Goal: Transaction & Acquisition: Purchase product/service

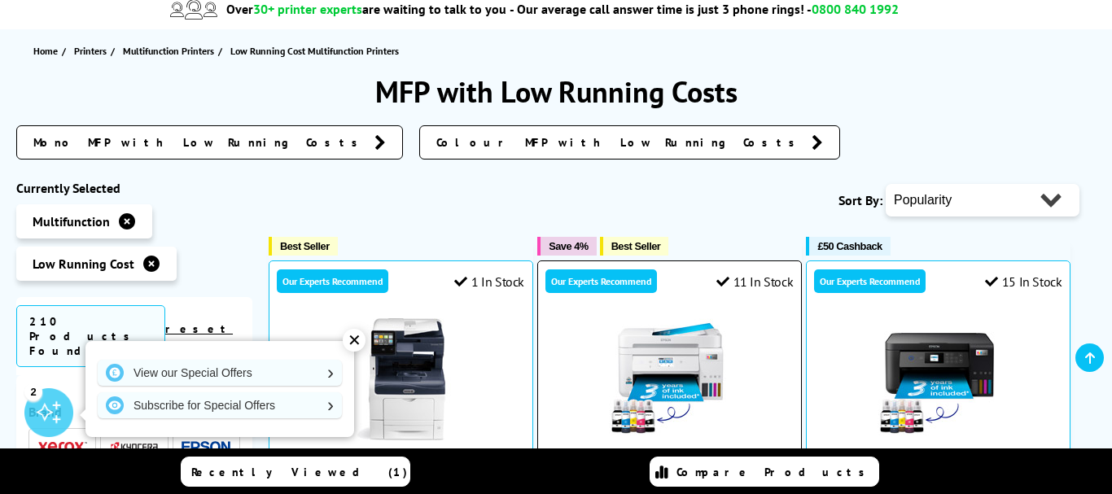
scroll to position [83, 0]
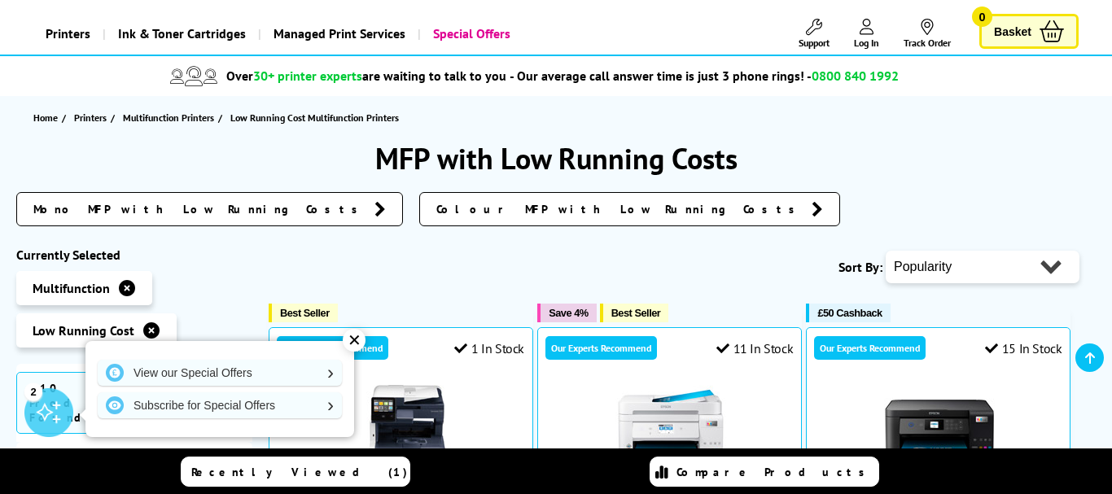
click at [886, 251] on select "Popularity Rating Price - Low to High Price - High to Low Running Costs - Low t…" at bounding box center [983, 267] width 194 height 33
select select "Price Ascending"
click option "Price - Low to High" at bounding box center [0, 0] width 0 height 0
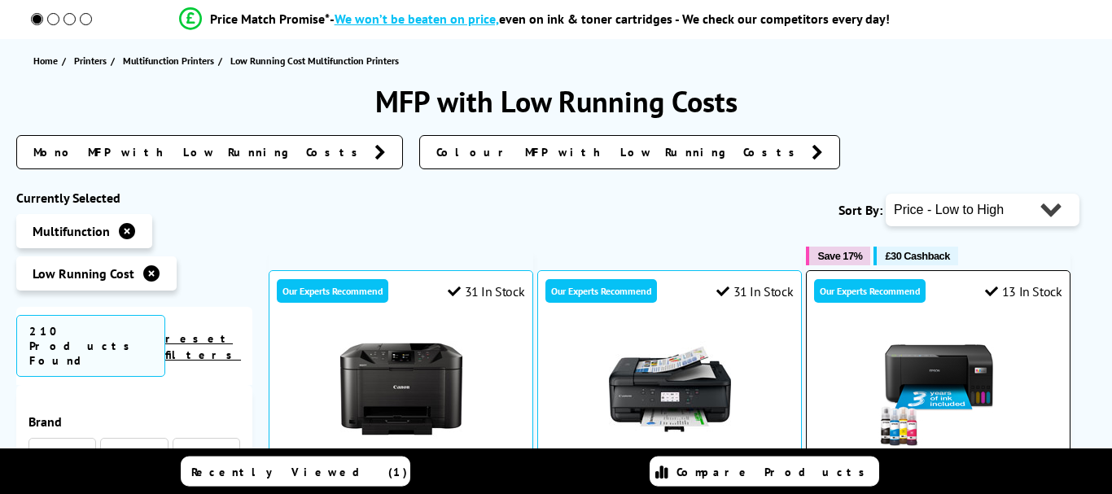
scroll to position [332, 0]
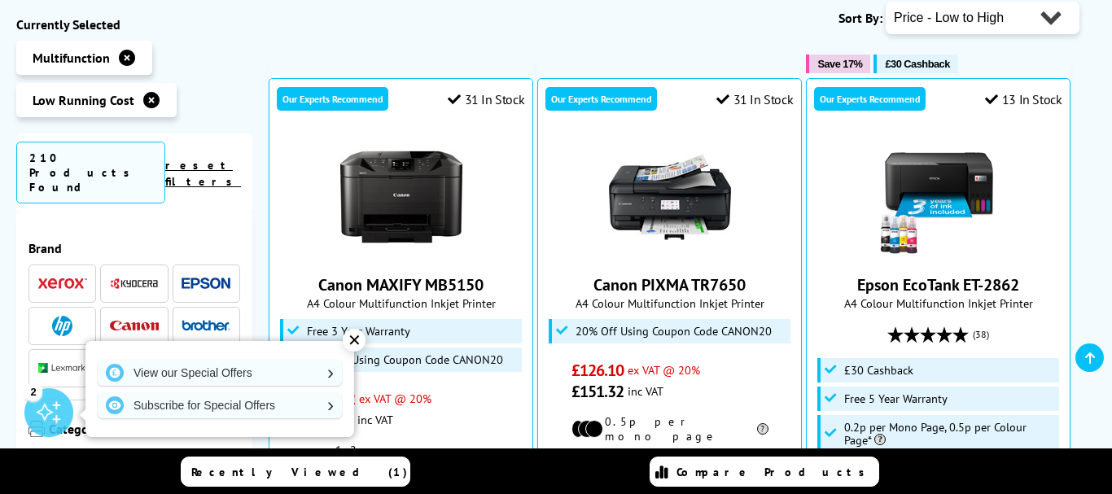
click at [350, 344] on div "✕" at bounding box center [354, 340] width 23 height 23
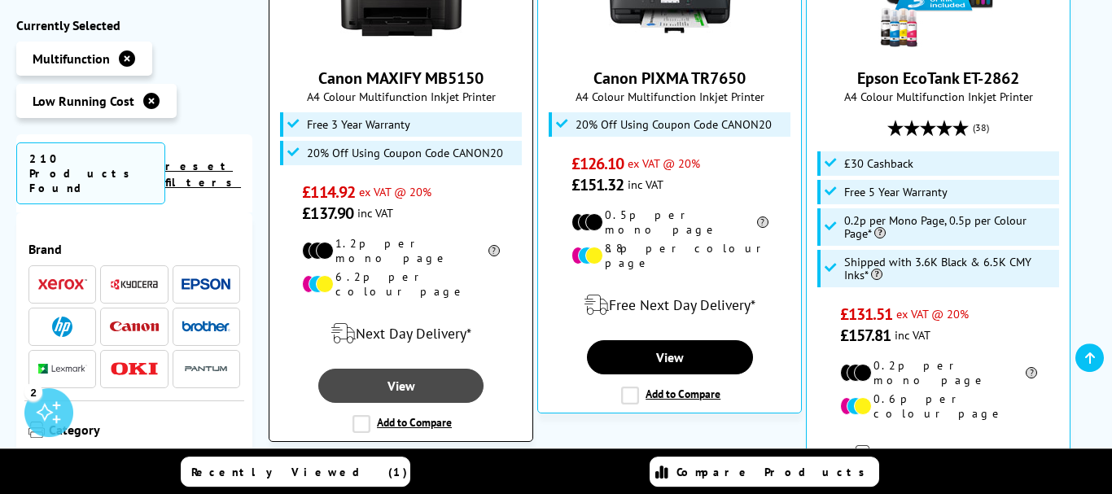
scroll to position [581, 0]
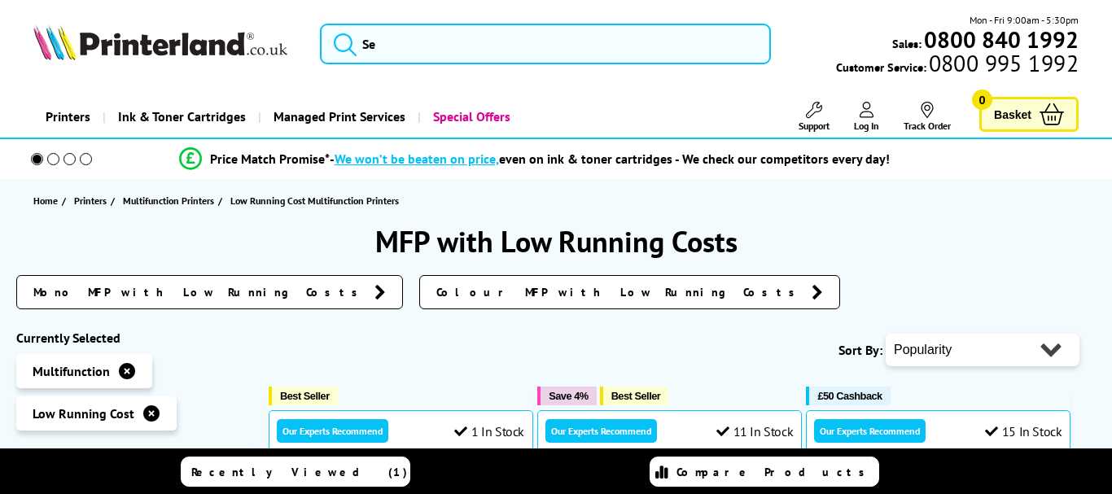
scroll to position [83, 0]
